Goal: Task Accomplishment & Management: Complete application form

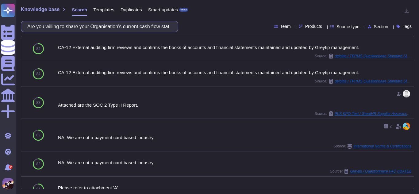
click at [150, 24] on input "Are you willing to share your Organisation's current cash flow statement?" at bounding box center [98, 26] width 148 height 11
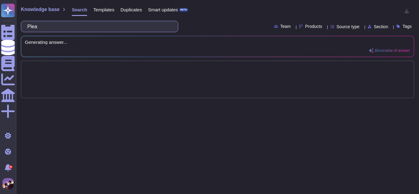
type input "Pl"
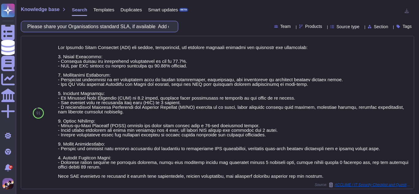
click at [170, 26] on input "Please share your Organisations standard SLA, if available Add document" at bounding box center [98, 26] width 148 height 11
click at [168, 29] on input "Please share your Organisations standard SLA, if available Add document" at bounding box center [98, 26] width 148 height 11
click at [161, 29] on input "Please share your Organisations standard SLA, if available Add document" at bounding box center [98, 26] width 148 height 11
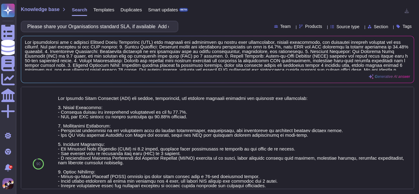
type input "Please share your Organisations standard SLA, if available Add documen"
click at [168, 29] on input "Please share your Organisations standard SLA, if available Add documen" at bounding box center [98, 26] width 148 height 11
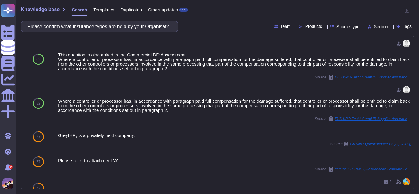
click at [171, 25] on input "Please confirm what insurance types are held by your Organisation?" at bounding box center [98, 26] width 148 height 11
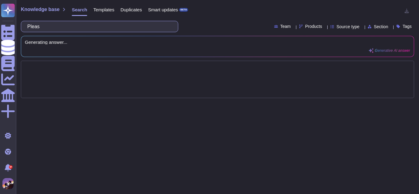
type input "Ple"
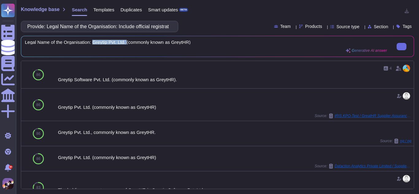
drag, startPoint x: 91, startPoint y: 41, endPoint x: 125, endPoint y: 44, distance: 33.6
click at [125, 44] on span "Legal Name of the Organisation: Greytip Pvt. Ltd. (commonly known as GreytHR)" at bounding box center [206, 42] width 362 height 5
copy span "Greytip Pvt. Ltd."
click at [169, 25] on input "Provide: Legal Name of the Organisation: Include official registration name (co…" at bounding box center [98, 26] width 148 height 11
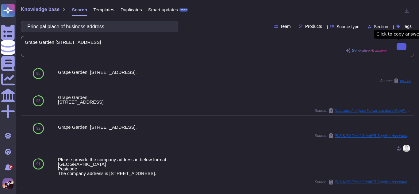
click at [397, 50] on button at bounding box center [402, 46] width 10 height 7
click at [140, 24] on input "Principal place of business address" at bounding box center [98, 26] width 148 height 11
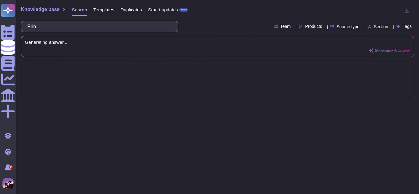
type input "Pr"
type input "VAT"
type input "Ple"
type input "PRO"
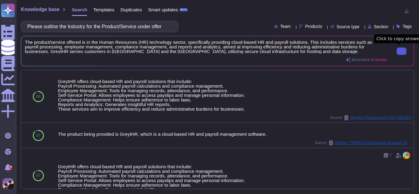
type input "Please outline the Industry for the Product/Service under offer"
click at [402, 51] on icon at bounding box center [402, 51] width 0 height 0
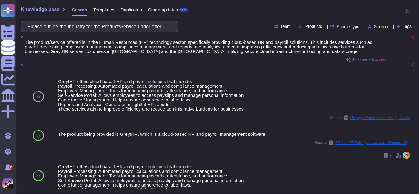
click at [132, 30] on input "Please outline the Industry for the Product/Service under offer" at bounding box center [98, 26] width 148 height 11
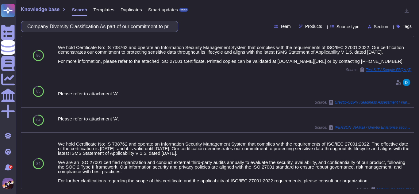
click at [127, 25] on input "Company Diversity Classification As part of our commitment to promoting a diver…" at bounding box center [98, 26] width 148 height 11
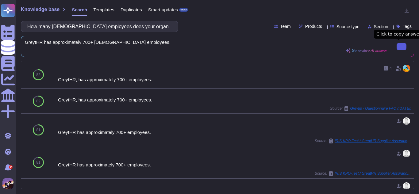
click at [397, 50] on button at bounding box center [402, 46] width 10 height 7
click at [154, 31] on input "How many [DEMOGRAPHIC_DATA] employees does your organisation have? (If you are …" at bounding box center [98, 26] width 148 height 11
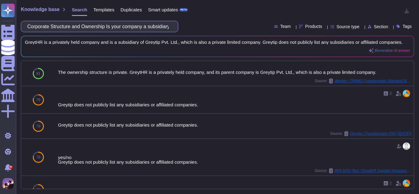
click at [166, 27] on input "Corporate Structure and Ownership Is your company a subsidiary of another organ…" at bounding box center [98, 26] width 148 height 11
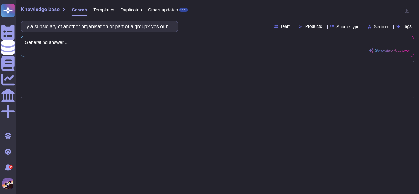
scroll to position [0, 121]
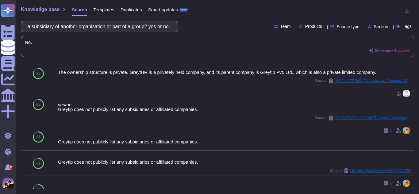
type input "Corporate Structure and Ownership Is your company a subsidiary of another organ…"
click at [140, 29] on input "Corporate Structure and Ownership Is your company a subsidiary of another organ…" at bounding box center [98, 26] width 148 height 11
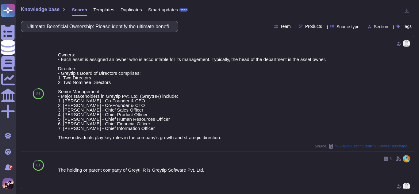
click at [162, 28] on input "Ultimate Beneficial Ownership: Please identify the ultimate beneficial owner(s)…" at bounding box center [98, 26] width 148 height 11
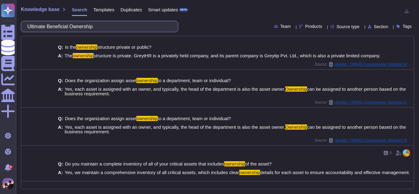
click at [125, 23] on input "Ultimate Beneficial Ownership" at bounding box center [98, 26] width 148 height 11
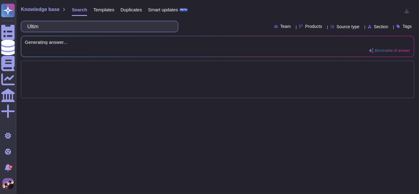
type input "Ult"
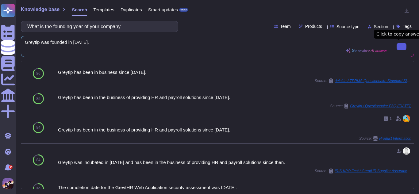
click at [399, 49] on button at bounding box center [402, 46] width 10 height 7
click at [136, 29] on input "What is the founding year of your company" at bounding box center [98, 26] width 148 height 11
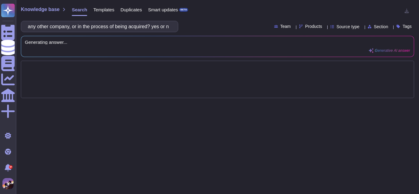
scroll to position [0, 84]
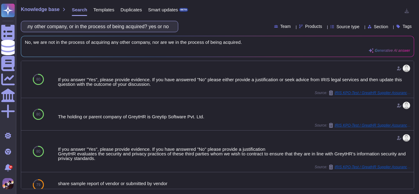
type input "Are you in the process of acquiring any other company, or in the process of bei…"
click at [170, 24] on input "Are you in the process of acquiring any other company, or in the process of bei…" at bounding box center [98, 26] width 148 height 11
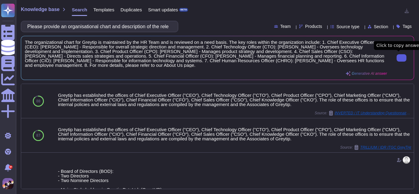
click at [133, 25] on input "Please provide an organisational chart and description of the relevant current …" at bounding box center [98, 26] width 148 height 11
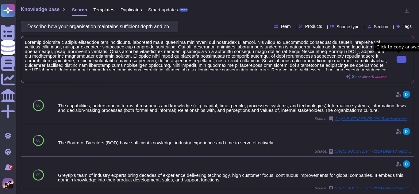
click at [397, 57] on button at bounding box center [402, 59] width 10 height 7
click at [170, 26] on input "Describe how your organisation maintains sufficient depth and breadth of manage…" at bounding box center [98, 26] width 148 height 11
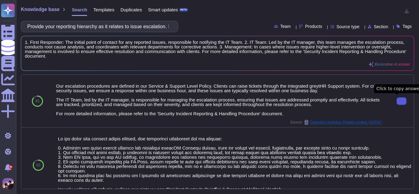
click at [397, 103] on button at bounding box center [402, 101] width 10 height 7
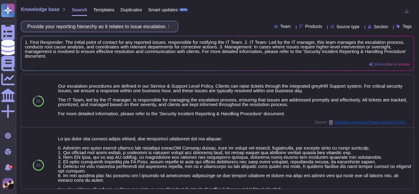
click at [144, 28] on input "Provide your reporting hierarchy as it relates to issue escalation. Indicate th…" at bounding box center [98, 26] width 148 height 11
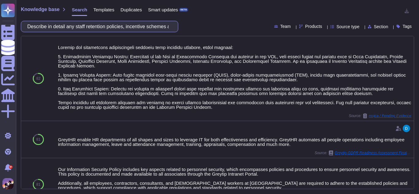
click at [160, 27] on input "Describe in detail any staff retention policies, incentive schemes and/or emplo…" at bounding box center [98, 26] width 148 height 11
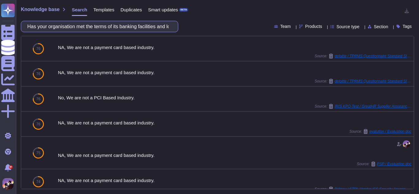
click at [161, 30] on input "Has your organisation met the terms of its banking facilities and loan agreemen…" at bounding box center [98, 26] width 148 height 11
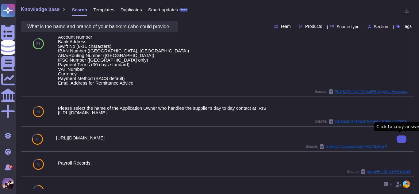
click at [397, 143] on button at bounding box center [402, 139] width 10 height 7
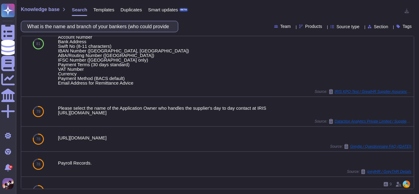
click at [119, 31] on input "What is the name and branch of your bankers (who could provide a reference)?" at bounding box center [98, 26] width 148 height 11
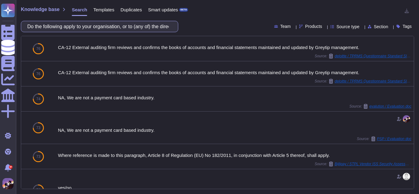
click at [146, 28] on input "Do the following apply to your organisation, or to (any of) the director (s)/pa…" at bounding box center [98, 26] width 148 height 11
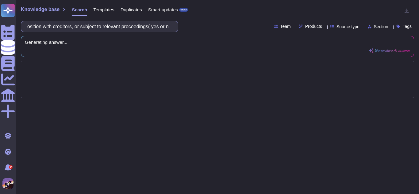
scroll to position [0, 407]
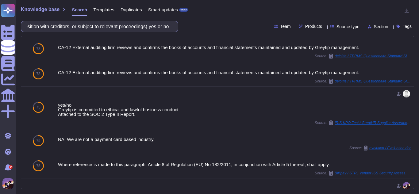
click at [148, 28] on input "Do the following apply to your organisation, or to (any of) the director (s)/pa…" at bounding box center [98, 26] width 148 height 11
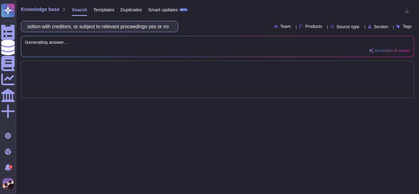
scroll to position [0, 406]
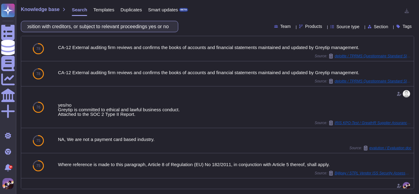
type input "Do the following apply to your organisation, or to (any of) the director (s)/pa…"
click at [158, 23] on input "Do the following apply to your organisation, or to (any of) the director (s)/pa…" at bounding box center [98, 26] width 148 height 11
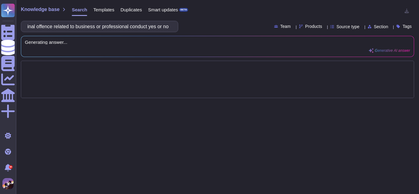
scroll to position [0, 289]
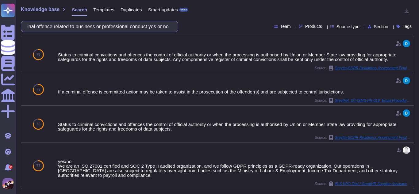
type input "Do the following apply to your organisation, or to (any of) the director (s)/pa…"
click at [163, 24] on input "Do the following apply to your organisation, or to (any of) the director (s)/pa…" at bounding box center [98, 26] width 148 height 11
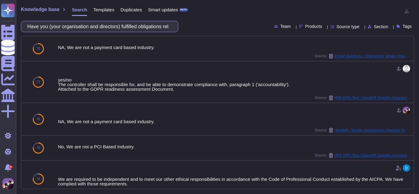
click at [160, 21] on input "Have you (your organisation and directors) fulfilled obligations related to pay…" at bounding box center [98, 26] width 148 height 11
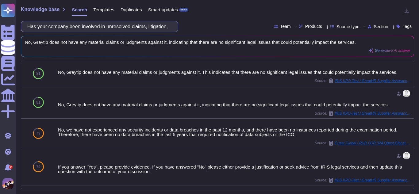
click at [123, 28] on input "Has your company been involved in unresolved claims, litigation, or arbitration…" at bounding box center [98, 26] width 148 height 11
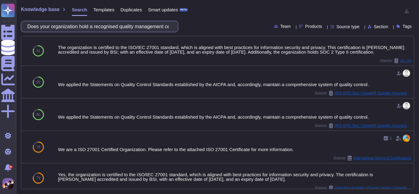
click at [167, 23] on input "Does your organization hold a recognised quality management certification for e…" at bounding box center [98, 26] width 148 height 11
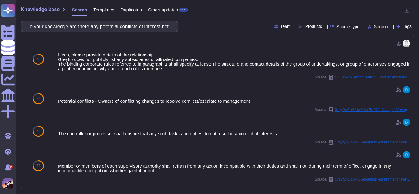
click at [137, 30] on input "To your knowledge are there any potential conflicts of interest between your or…" at bounding box center [98, 26] width 148 height 11
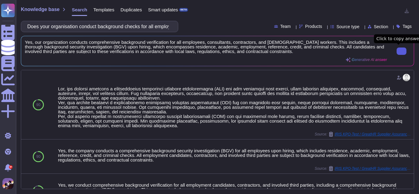
click at [397, 55] on button at bounding box center [402, 51] width 10 height 7
click at [152, 23] on input "Does your organisation conduct background checks for all employees, consultants…" at bounding box center [98, 26] width 148 height 11
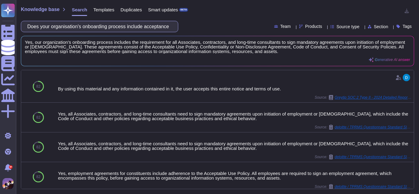
click at [126, 29] on input "Does your organisation's onboarding process include acceptance of corporate pol…" at bounding box center [98, 26] width 148 height 11
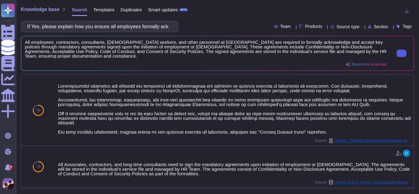
click at [399, 50] on button at bounding box center [402, 53] width 10 height 7
click at [168, 24] on input "If Yes, please explain how you ensure all employees formally acknowledge and ac…" at bounding box center [98, 26] width 148 height 11
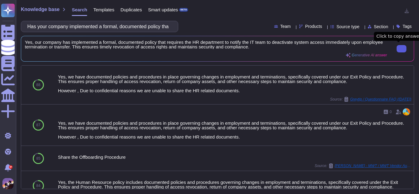
click at [402, 49] on icon at bounding box center [402, 49] width 0 height 0
click at [141, 28] on input "Has your company implemented a formal, documented policy that requires HR to im…" at bounding box center [98, 26] width 148 height 11
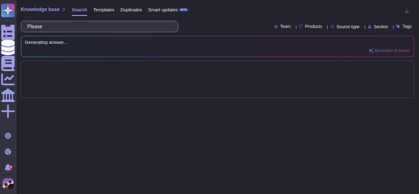
type input "Ple"
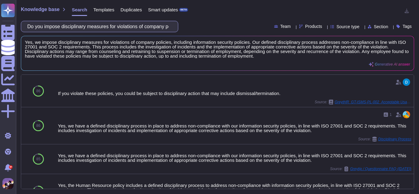
click at [151, 29] on input "Do you impose disciplinary measures for violations of company policies, includi…" at bounding box center [98, 26] width 148 height 11
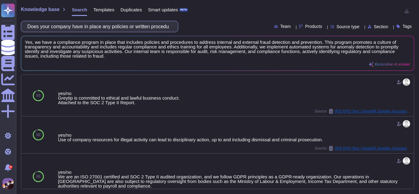
click at [168, 28] on input "Does your company have in place any policies or written procedures designed to …" at bounding box center [98, 26] width 148 height 11
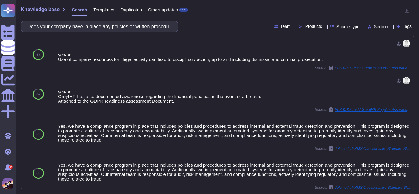
click at [141, 23] on input "Does your company have in place any policies or written procedures designed to …" at bounding box center [98, 26] width 148 height 11
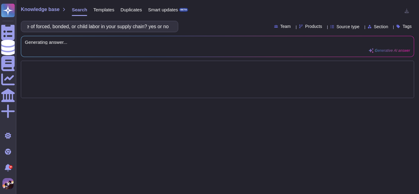
scroll to position [0, 289]
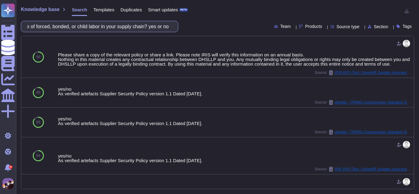
type input "Does your company have in place any policies or written procedures designed to …"
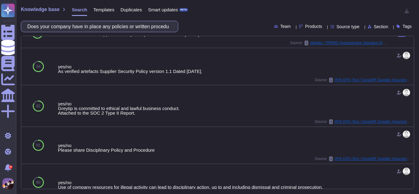
scroll to position [0, 0]
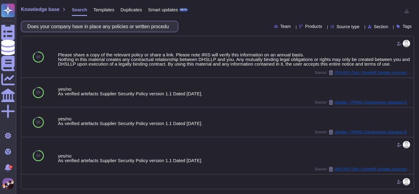
click at [160, 27] on input "Does your company have in place any policies or written procedures designed to …" at bounding box center [98, 26] width 148 height 11
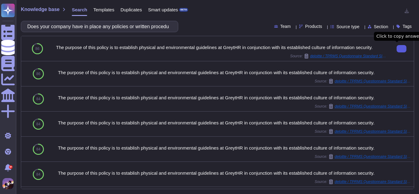
click at [397, 47] on button at bounding box center [402, 48] width 10 height 7
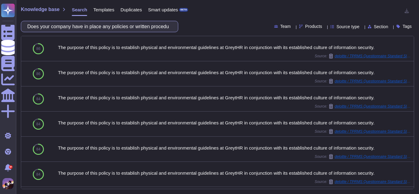
click at [168, 29] on input "Does your company have in place any policies or written procedures designed to …" at bounding box center [98, 26] width 148 height 11
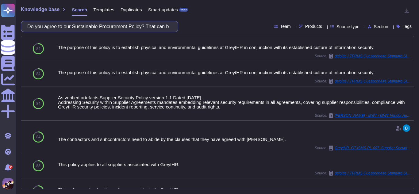
click at [170, 21] on input "Do you agree to our Sustainable Procurement Policy? That can be found here Sust…" at bounding box center [98, 26] width 148 height 11
click at [170, 23] on input "Do you agree to our Sustainable Procurement Policy? That can be found here Sust…" at bounding box center [98, 26] width 148 height 11
click at [169, 27] on input "Do you agree to our Sustainable Procurement Policy? That can be found here Sust…" at bounding box center [98, 26] width 148 height 11
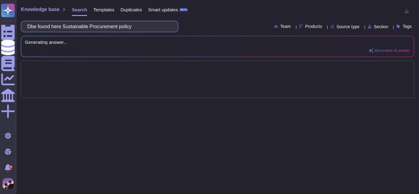
type input "be found here Sustainable Procurement policy"
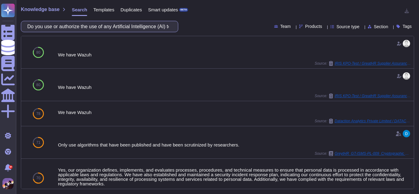
click at [150, 29] on input "Do you use or authorize the use of any Artificial Intelligence (AI) technologie…" at bounding box center [98, 26] width 148 height 11
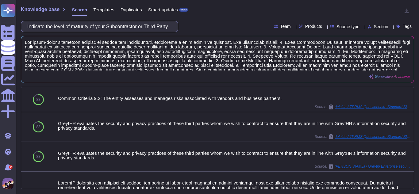
click at [144, 28] on input "Indicate the level of maturity of your Subcontractor or Third-Party Management …" at bounding box center [98, 26] width 148 height 11
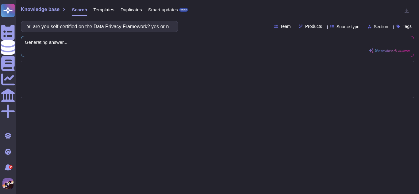
scroll to position [0, 50]
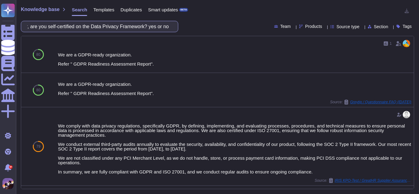
type input "f you are a US Vendor, are you self-certified on the Data Privacy Framework? ye…"
click at [140, 25] on input "f you are a US Vendor, are you self-certified on the Data Privacy Framework? ye…" at bounding box center [98, 26] width 148 height 11
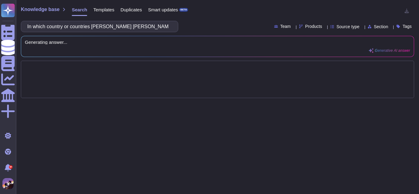
scroll to position [0, 63]
click at [82, 27] on input "In which country or countries [PERSON_NAME] [PERSON_NAME] data be accessed and/…" at bounding box center [98, 26] width 148 height 11
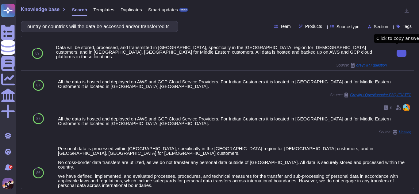
type input "In which country or countries will the data be accessed and/or transferred to?"
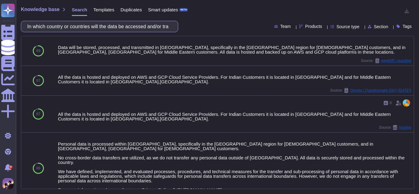
click at [159, 26] on input "In which country or countries will the data be accessed and/or transferred to?" at bounding box center [98, 26] width 148 height 11
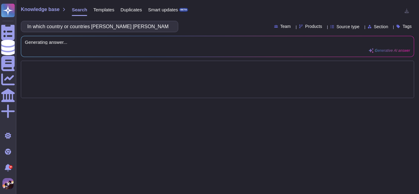
scroll to position [0, 33]
click at [111, 28] on input "In which country or countries [PERSON_NAME] [PERSON_NAME] data be stored or hos…" at bounding box center [98, 26] width 148 height 11
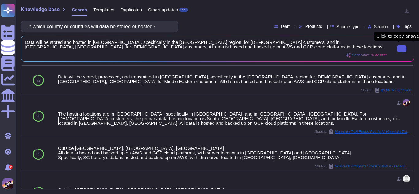
click at [397, 52] on button at bounding box center [402, 48] width 10 height 7
click at [164, 27] on input "In which country or countries will data be stored or hosted?" at bounding box center [98, 26] width 148 height 11
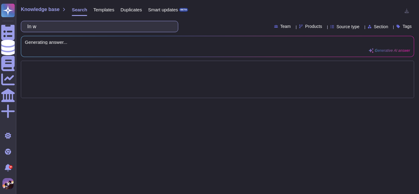
type input "In"
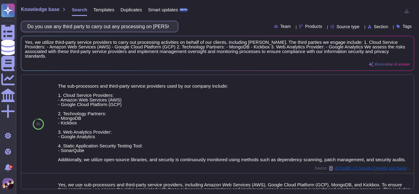
click at [148, 28] on input "Do you use any third party to carry out any processing on [PERSON_NAME] behalf?…" at bounding box center [98, 26] width 148 height 11
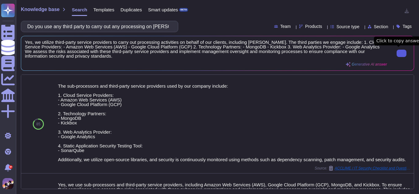
click at [397, 52] on button at bounding box center [402, 53] width 10 height 7
click at [141, 26] on input "Do you use any third party to carry out any processing on [PERSON_NAME] behalf?…" at bounding box center [98, 26] width 148 height 11
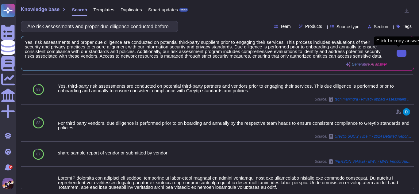
click at [402, 53] on icon at bounding box center [402, 53] width 0 height 0
click at [164, 23] on input "Are risk assessments and proper due diligence conducted before engaging third p…" at bounding box center [98, 26] width 148 height 11
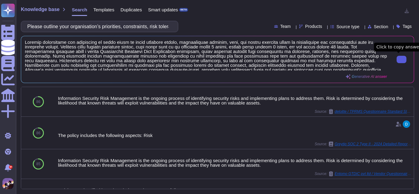
click at [398, 63] on button at bounding box center [402, 59] width 10 height 7
click at [397, 58] on button at bounding box center [402, 59] width 10 height 7
click at [115, 21] on div "Please outline your organisation’s priorities, constraints, risk tolerances, an…" at bounding box center [99, 26] width 157 height 11
click at [115, 26] on input "Please outline your organisation’s priorities, constraints, risk tolerances, an…" at bounding box center [98, 26] width 148 height 11
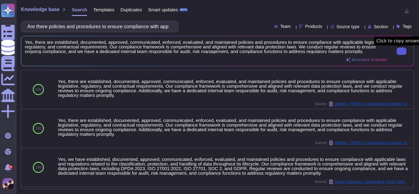
click at [397, 55] on button at bounding box center [402, 51] width 10 height 7
click at [158, 28] on input "Are there policies and procedures to ensure compliance with applicable legislat…" at bounding box center [98, 26] width 148 height 11
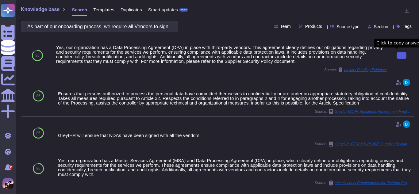
click at [397, 59] on button at bounding box center [402, 55] width 10 height 7
click at [389, 53] on div at bounding box center [401, 55] width 25 height 39
click at [397, 54] on button at bounding box center [402, 55] width 10 height 7
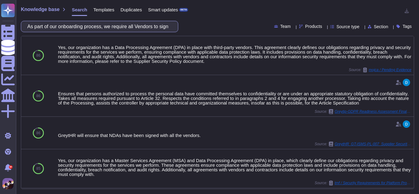
click at [151, 28] on input "As part of our onboarding process, we require all Vendors to sign our vendor Da…" at bounding box center [98, 26] width 148 height 11
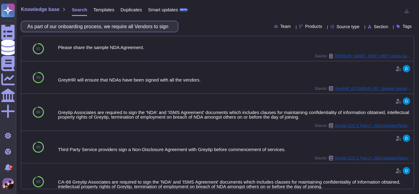
click at [164, 29] on input "As part of our onboarding process, we require all Vendors to sign a Non-Disclos…" at bounding box center [98, 26] width 148 height 11
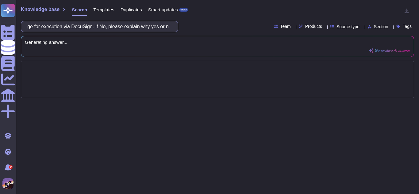
scroll to position [0, 781]
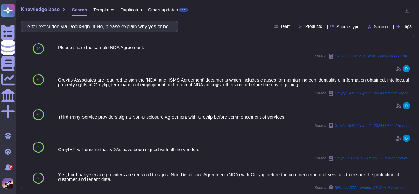
type input "As part of our onboarding process, we require all Vendors to sign a Non-Disclos…"
click at [112, 30] on input "As part of our onboarding process, we require all Vendors to sign a Non-Disclos…" at bounding box center [98, 26] width 148 height 11
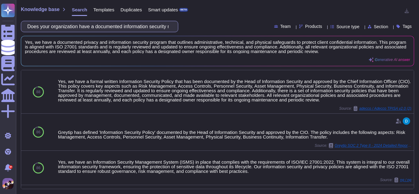
click at [154, 27] on input "Does your organization have a documented information security management progra…" at bounding box center [98, 26] width 148 height 11
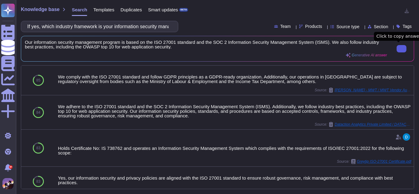
click at [397, 48] on button at bounding box center [402, 48] width 10 height 7
click at [124, 29] on input "If yes, which industry framework is your information security management progra…" at bounding box center [98, 26] width 148 height 11
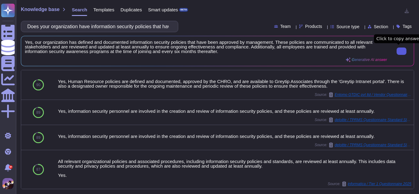
click at [397, 52] on button at bounding box center [402, 51] width 10 height 7
click at [146, 32] on div "Knowledge base Search Templates Duplicates Smart updates BETA Does your organiz…" at bounding box center [217, 97] width 403 height 194
click at [147, 27] on input "Does your organization have information security policies that have been approv…" at bounding box center [98, 26] width 148 height 11
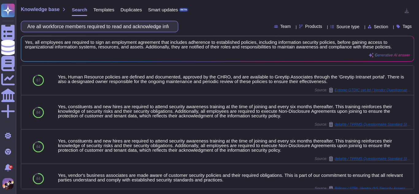
click at [137, 29] on input "Are all workforce members required to read and acknowledge information security…" at bounding box center [98, 26] width 148 height 11
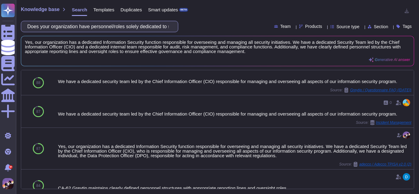
click at [126, 26] on input "Does your organization have personnel/roles solely dedicated to security, gover…" at bounding box center [98, 26] width 148 height 11
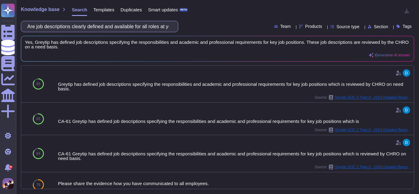
click at [146, 26] on input "Are job descriptions clearly defined and available for all roles at your organi…" at bounding box center [98, 26] width 148 height 11
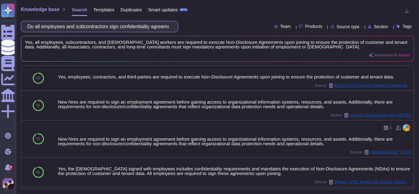
click at [101, 29] on input "Do all employees and subcontractors sign confidentiality agreements or non-disc…" at bounding box center [98, 26] width 148 height 11
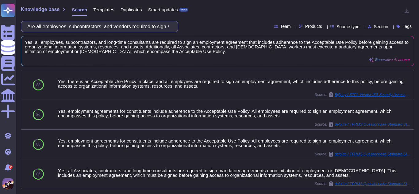
click at [146, 27] on input "Are all employees, subcontractors, and vendors required to sign acceptable use …" at bounding box center [98, 26] width 148 height 11
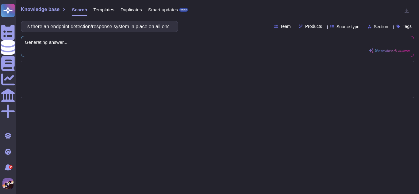
scroll to position [0, 21]
click at [81, 25] on input "s there an endpoint detection/response system in place on all endpoints" at bounding box center [98, 26] width 148 height 11
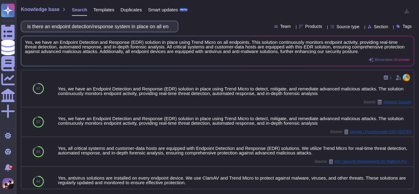
type input "is there an endpoint detection/response system in place on all endpoints"
click at [104, 23] on input "is there an endpoint detection/response system in place on all endpoints" at bounding box center [98, 26] width 148 height 11
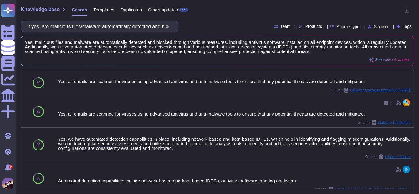
click at [88, 30] on input "If yes, are malicious files/malware automatically detected and blocked?" at bounding box center [98, 26] width 148 height 11
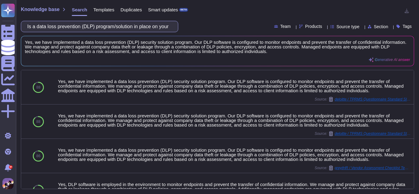
click at [103, 30] on input "Is a data loss prevention (DLP) program/solution in place on your organization'…" at bounding box center [98, 26] width 148 height 11
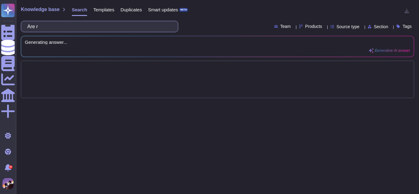
type input "Are"
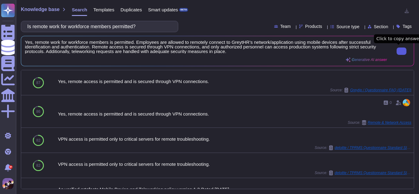
click at [397, 52] on button at bounding box center [402, 51] width 10 height 7
click at [136, 32] on input "Is remote work for workforce members permitted?" at bounding box center [98, 26] width 148 height 11
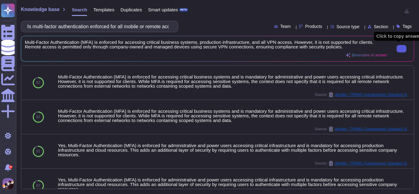
click at [402, 49] on icon at bounding box center [402, 49] width 0 height 0
click at [148, 27] on input "Is multi-factor authentication enforced for all mobile or remote access to crit…" at bounding box center [98, 26] width 148 height 11
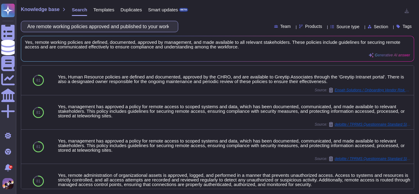
click at [162, 25] on input "Are remote working policies approved and published to your workforce?" at bounding box center [98, 26] width 148 height 11
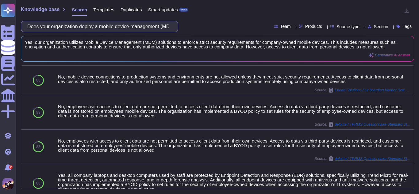
click at [139, 26] on input "Does your organization deploy a mobile device management (MDM) solution to all …" at bounding box center [98, 26] width 148 height 11
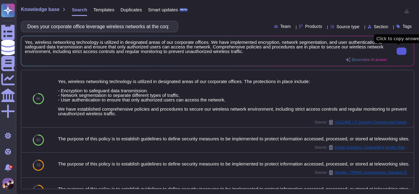
click at [397, 53] on button at bounding box center [402, 51] width 10 height 7
click at [135, 29] on input "Does your corporate office leverage wireless networks at the corporate office?" at bounding box center [98, 26] width 148 height 11
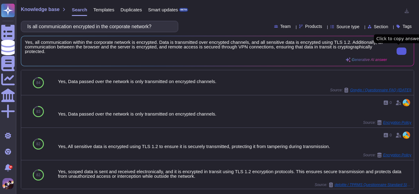
click at [397, 48] on button at bounding box center [402, 51] width 10 height 7
click at [130, 28] on input "Is all communication encrypted in the corporate network?" at bounding box center [98, 26] width 148 height 11
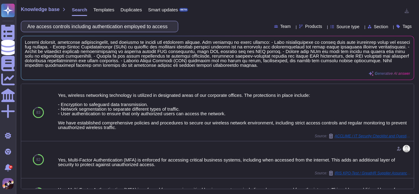
click at [134, 23] on input "Are access controls including authentication employed to access the corporate n…" at bounding box center [98, 26] width 148 height 11
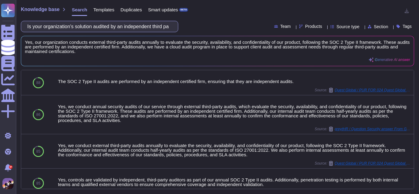
click at [129, 26] on input "Is your organization's solution audited by an independent third party at least …" at bounding box center [98, 26] width 148 height 11
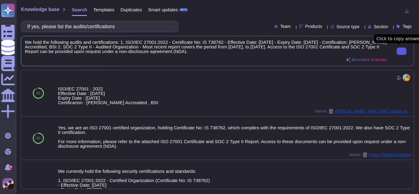
type input "If yes, please list the audits/certifications"
click at [399, 55] on button at bounding box center [402, 51] width 10 height 7
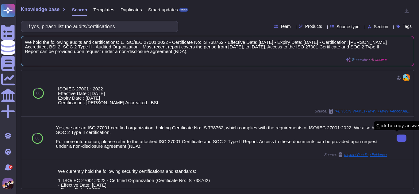
click at [398, 141] on button at bounding box center [402, 138] width 10 height 7
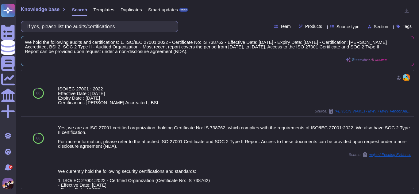
click at [118, 31] on input "If yes, please list the audits/certifications" at bounding box center [98, 26] width 148 height 11
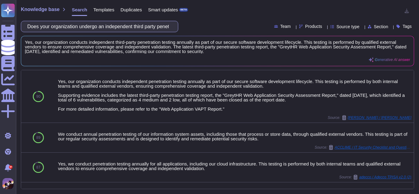
click at [161, 27] on input "Does your organization undergo an independent third party penetration test at l…" at bounding box center [98, 26] width 148 height 11
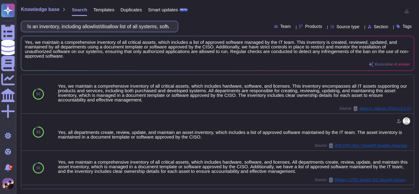
click at [151, 24] on input "Is an inventory, including allowlist/disallow list of all systems, software, or…" at bounding box center [98, 26] width 148 height 11
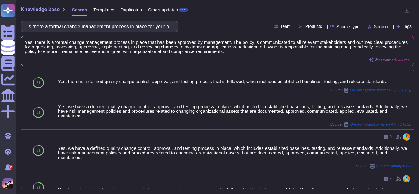
click at [171, 25] on input "Is there a formal change management process in place for your organization?" at bounding box center [98, 26] width 148 height 11
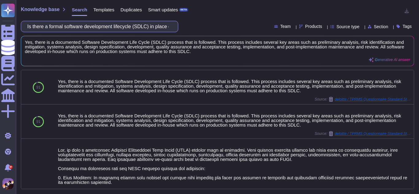
click at [128, 26] on input "Is there a formal software development lifecycle (SDLC) in place governing your…" at bounding box center [98, 26] width 148 height 11
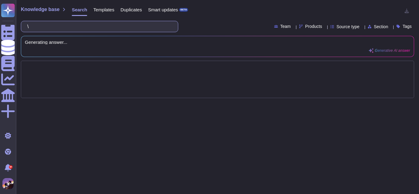
type input "\"
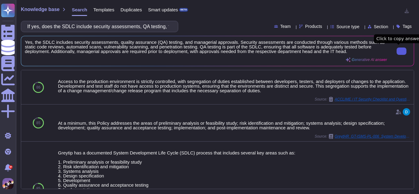
click at [397, 51] on button at bounding box center [402, 51] width 10 height 7
click at [160, 23] on input "If yes, does the SDLC include security assessments, QA testing, functional test…" at bounding box center [98, 26] width 148 height 11
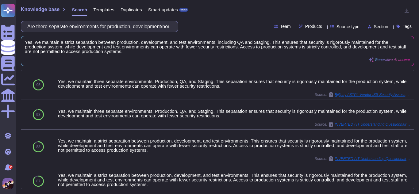
click at [162, 24] on input "Are there separate environments for production, development/nonprod and QA envi…" at bounding box center [98, 26] width 148 height 11
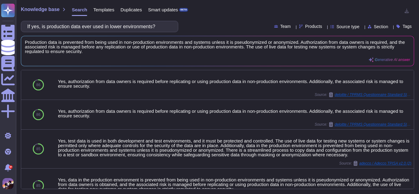
click at [44, 26] on input "If yes, is production data ever used in lower environments?" at bounding box center [98, 26] width 148 height 11
click at [45, 26] on input "If yes, is production data ever used in lower environments?" at bounding box center [98, 26] width 148 height 11
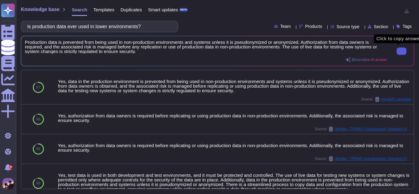
type input "is production data ever used in lower environments?"
click at [400, 48] on button at bounding box center [402, 51] width 10 height 7
click at [146, 27] on input "is production data ever used in lower environments?" at bounding box center [98, 26] width 148 height 11
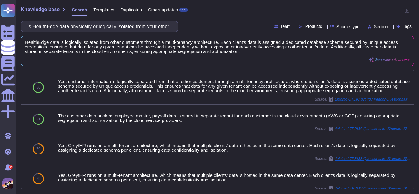
click at [139, 25] on input "Is HealthEdge data physically or logically isolated from your other customers?" at bounding box center [98, 26] width 148 height 11
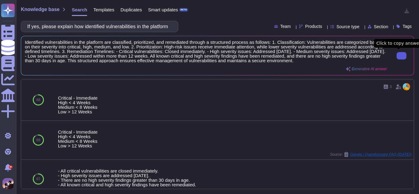
click at [402, 56] on icon at bounding box center [402, 56] width 0 height 0
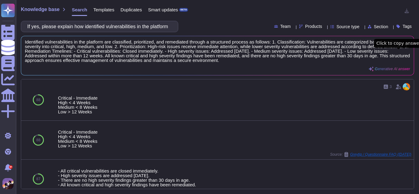
click at [403, 55] on button at bounding box center [402, 55] width 10 height 7
click at [145, 27] on input "If yes, please explain how identified vulnerabilities in the platform are class…" at bounding box center [98, 26] width 148 height 11
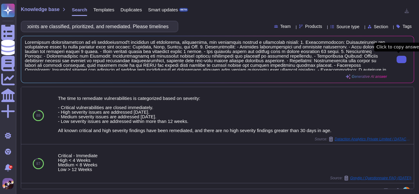
scroll to position [0, 0]
click at [404, 61] on button at bounding box center [402, 59] width 10 height 7
click at [144, 29] on input "If yes, please explain how identified vulnerabilities in your organizations end…" at bounding box center [98, 26] width 148 height 11
type input "If yes, please explain how identified vulnerabilities n your organizations endp…"
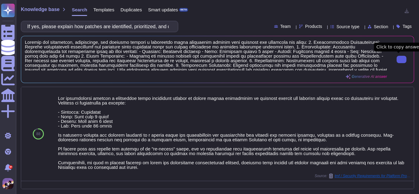
click at [397, 59] on button at bounding box center [402, 59] width 10 height 7
click at [115, 24] on input "If yes, please explain how patches are identified, prioritized, and deployed. P…" at bounding box center [98, 26] width 148 height 11
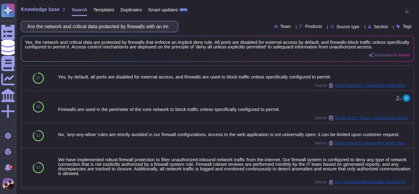
click at [155, 29] on input "Are the network and critical data protected by firewalls with an implicit deny …" at bounding box center [98, 26] width 148 height 11
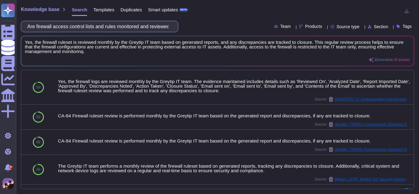
click at [166, 29] on input "Are firewall access control lists and rules monitored and reviewed on a regular…" at bounding box center [98, 26] width 148 height 11
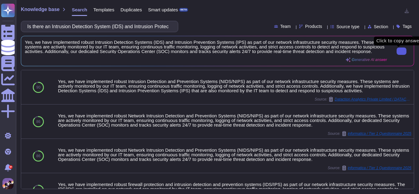
click at [155, 28] on input "Is there an Intrusion Detection System (IDS) and Intrusion Protection System (I…" at bounding box center [98, 26] width 148 height 11
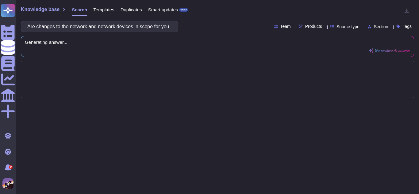
scroll to position [0, 107]
